Goal: Task Accomplishment & Management: Manage account settings

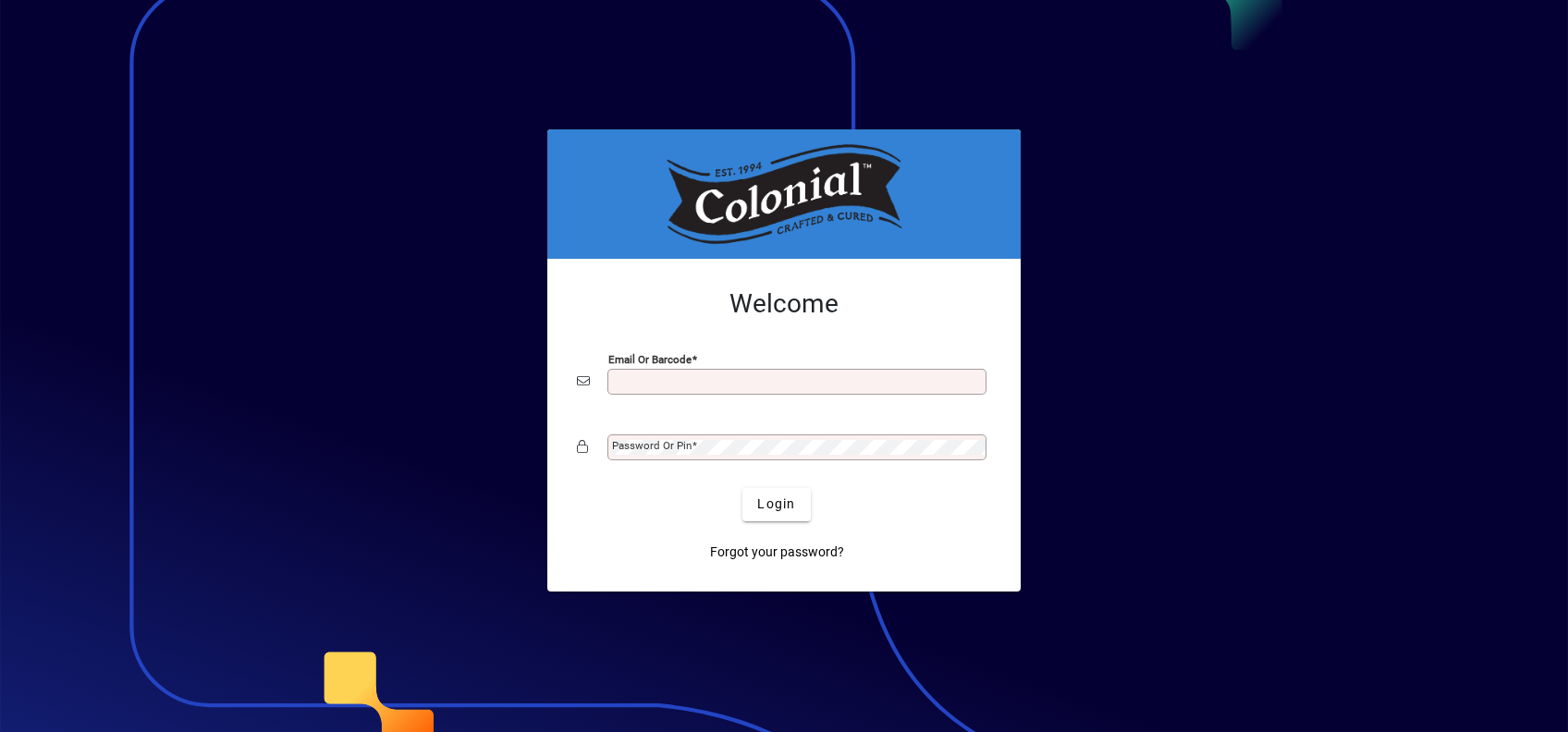
click at [645, 377] on input "Email or Barcode" at bounding box center [799, 381] width 374 height 15
type input "**********"
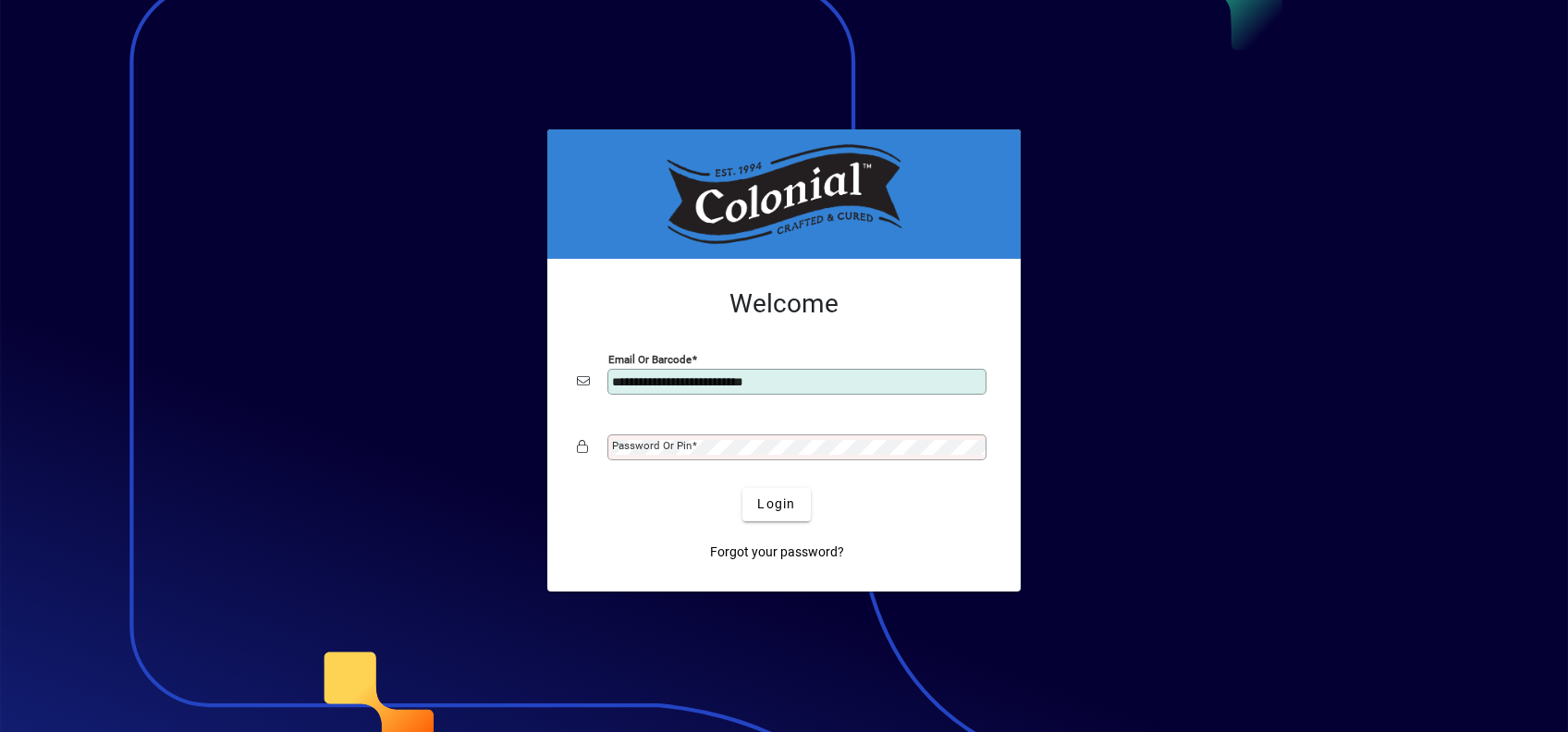
click at [673, 442] on mat-label "Password or Pin" at bounding box center [651, 445] width 79 height 13
click at [780, 507] on span "Login" at bounding box center [775, 504] width 38 height 20
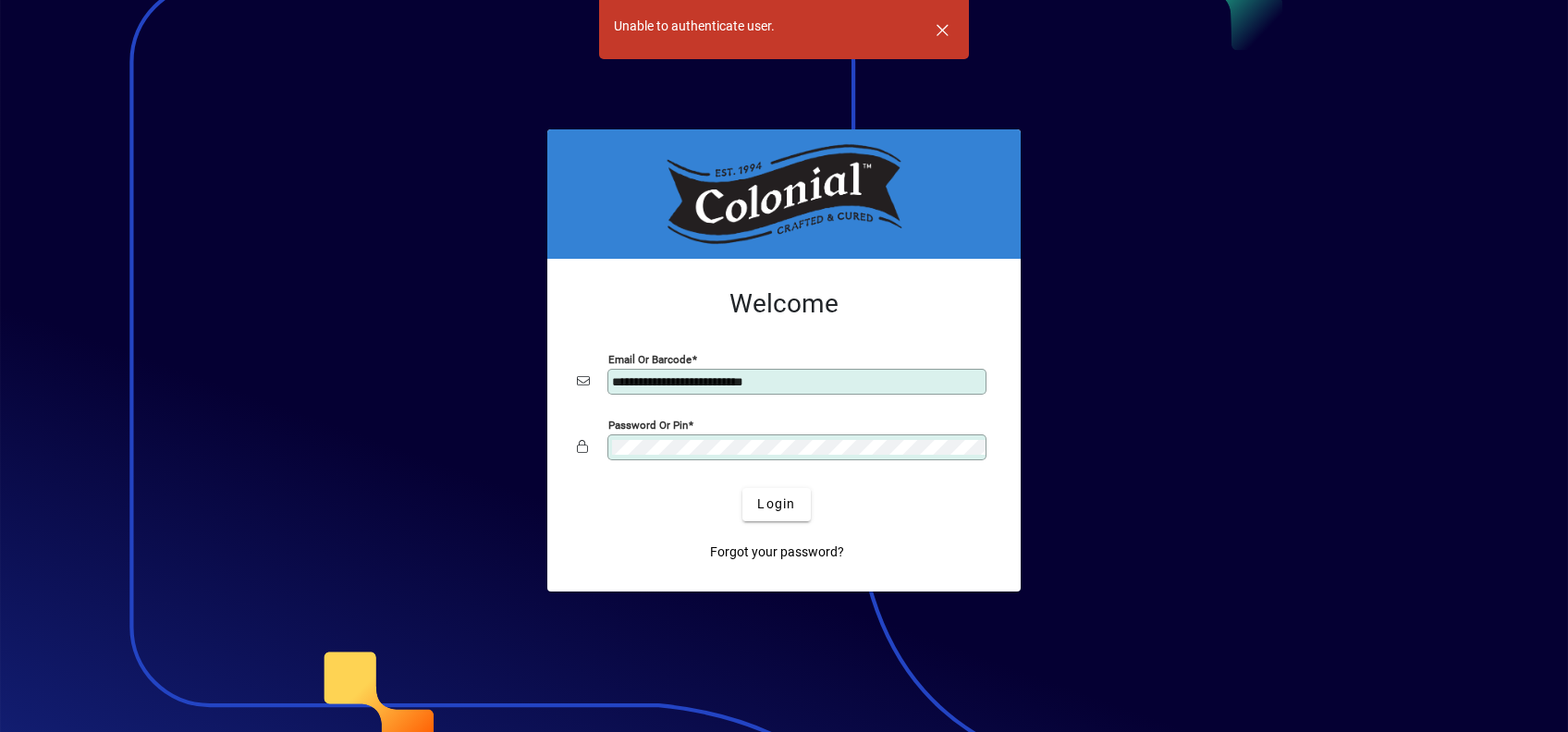
drag, startPoint x: 948, startPoint y: 24, endPoint x: 927, endPoint y: 53, distance: 35.8
click at [949, 24] on span "button" at bounding box center [942, 29] width 44 height 44
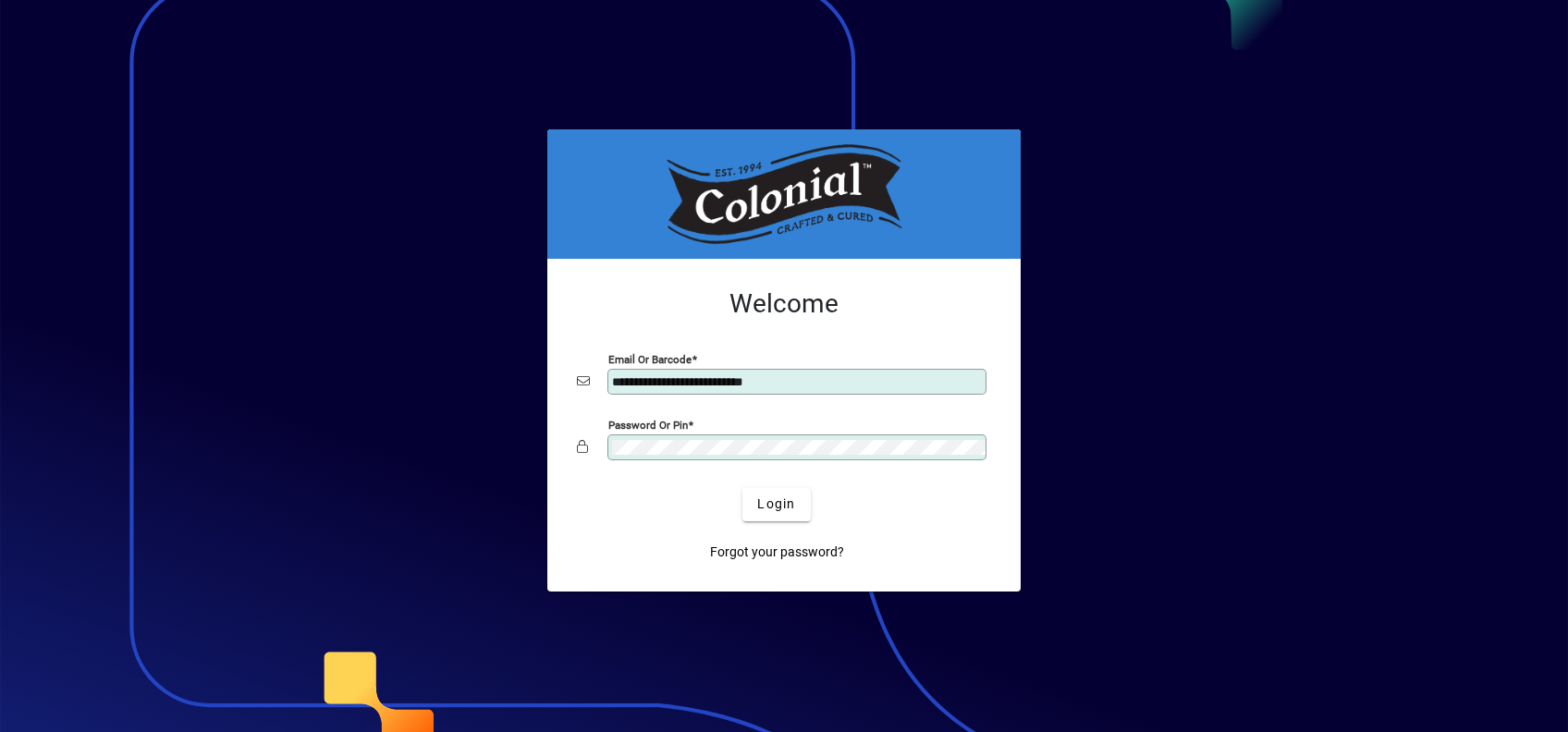
click at [575, 451] on mat-card-content "**********" at bounding box center [783, 378] width 443 height 207
click at [742, 488] on button "Login" at bounding box center [775, 505] width 68 height 33
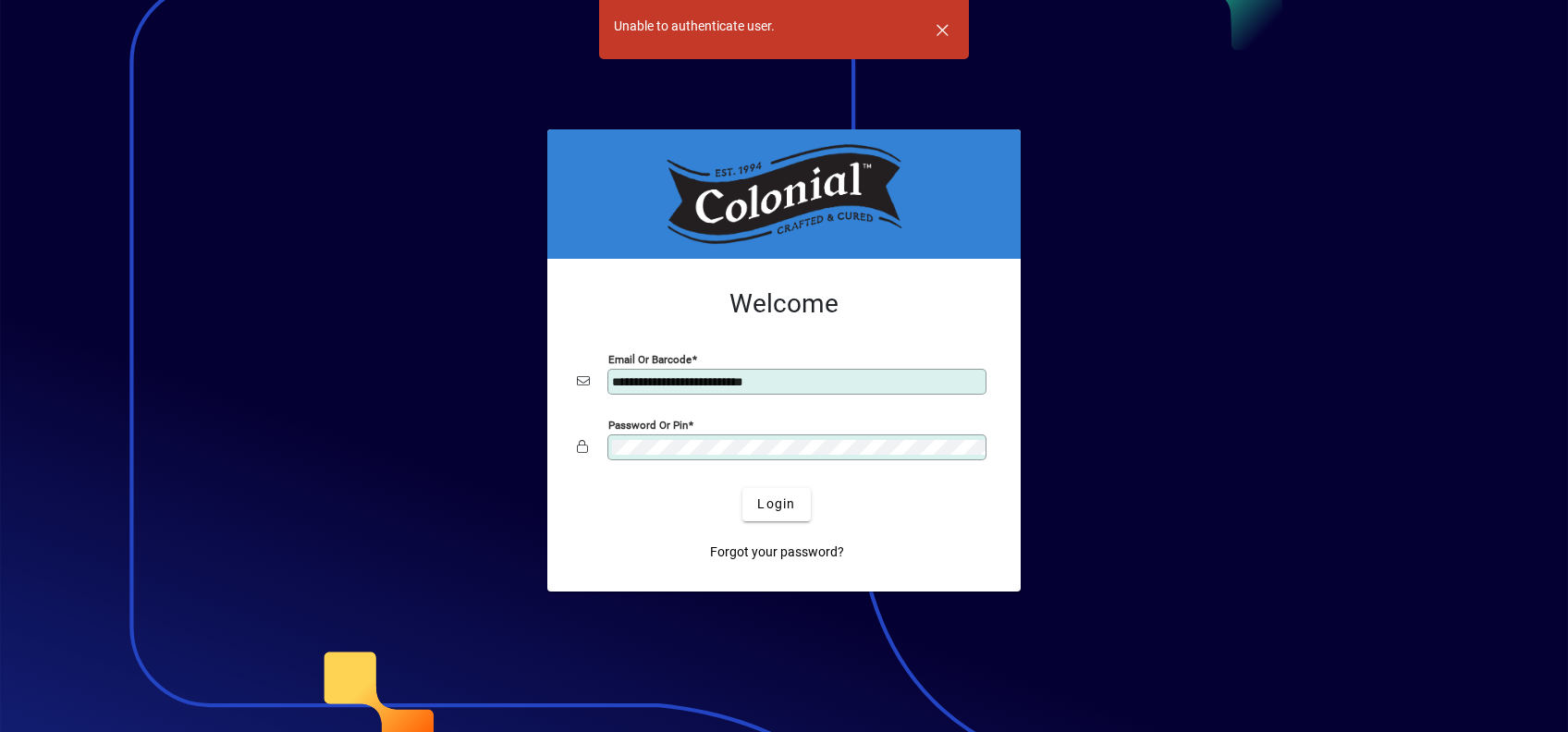
click at [599, 463] on mat-form-field "Password or Pin" at bounding box center [783, 457] width 414 height 56
click at [742, 488] on button "Login" at bounding box center [775, 505] width 68 height 33
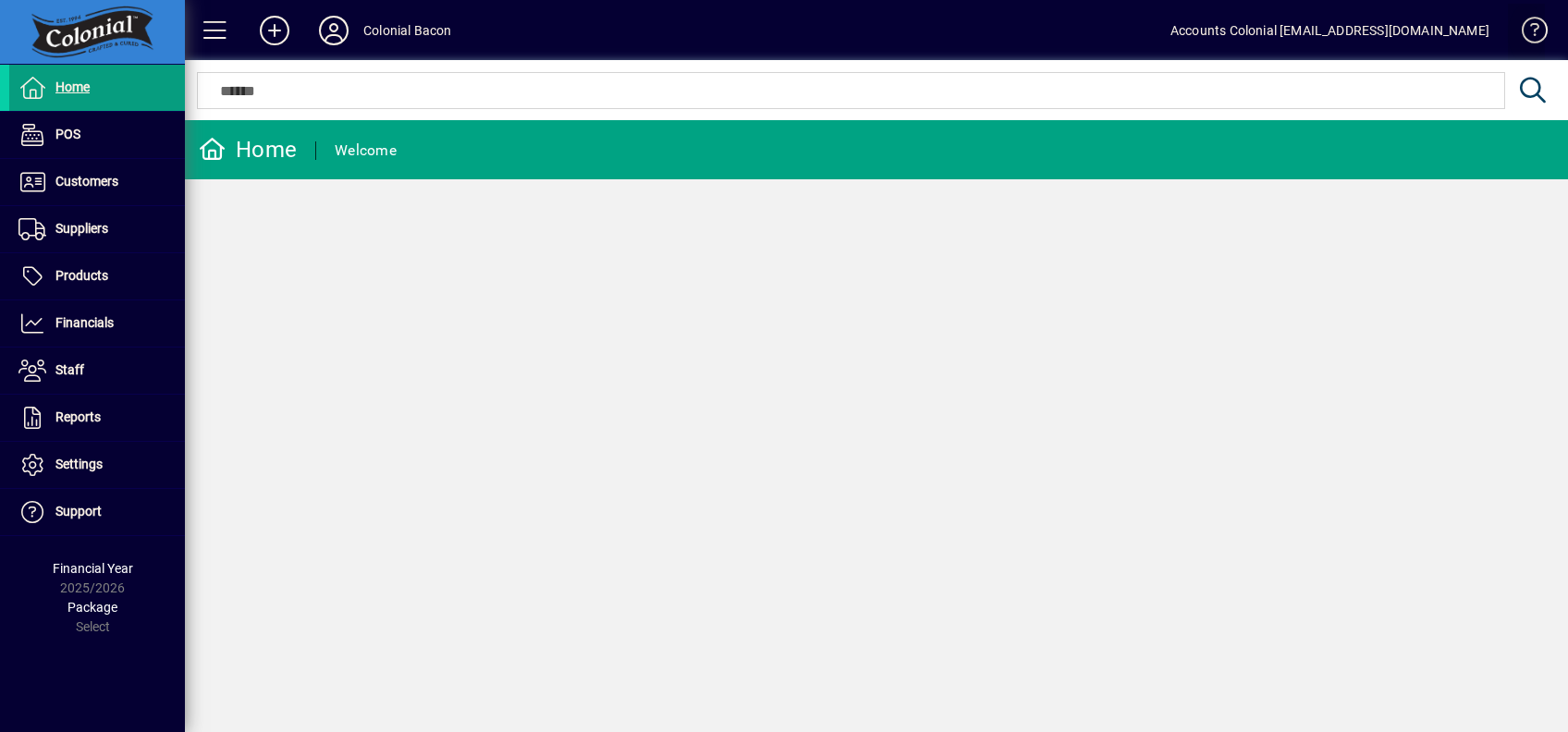
click at [1538, 37] on span at bounding box center [1526, 33] width 44 height 44
